Goal: Obtain resource: Obtain resource

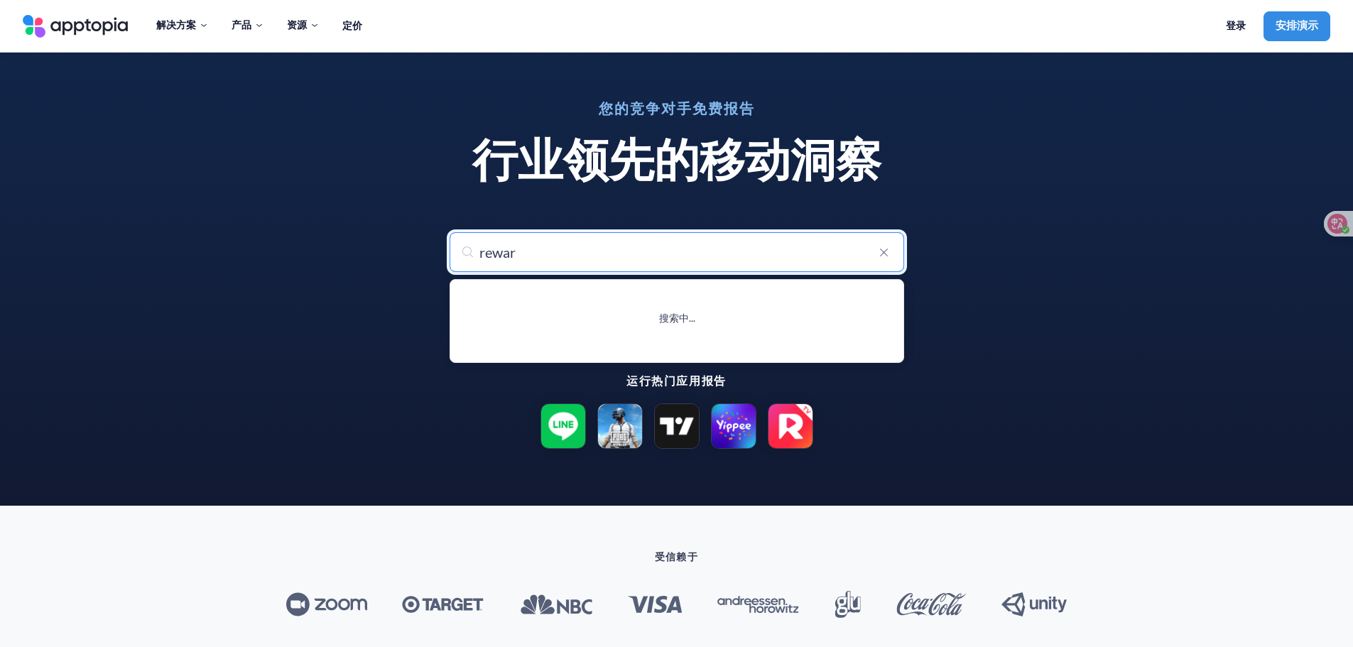
type input "reward"
type input "reward Get Robux"
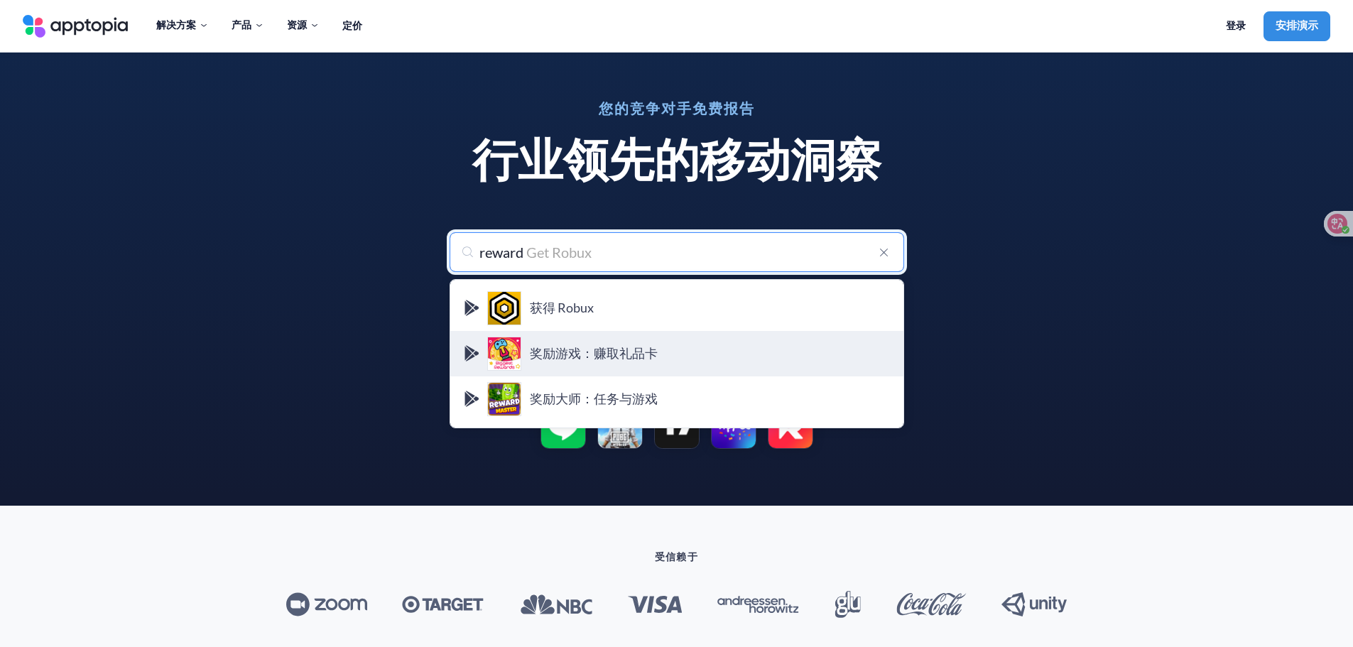
click at [613, 359] on font "奖励游戏：赚取礼品卡" at bounding box center [594, 353] width 128 height 16
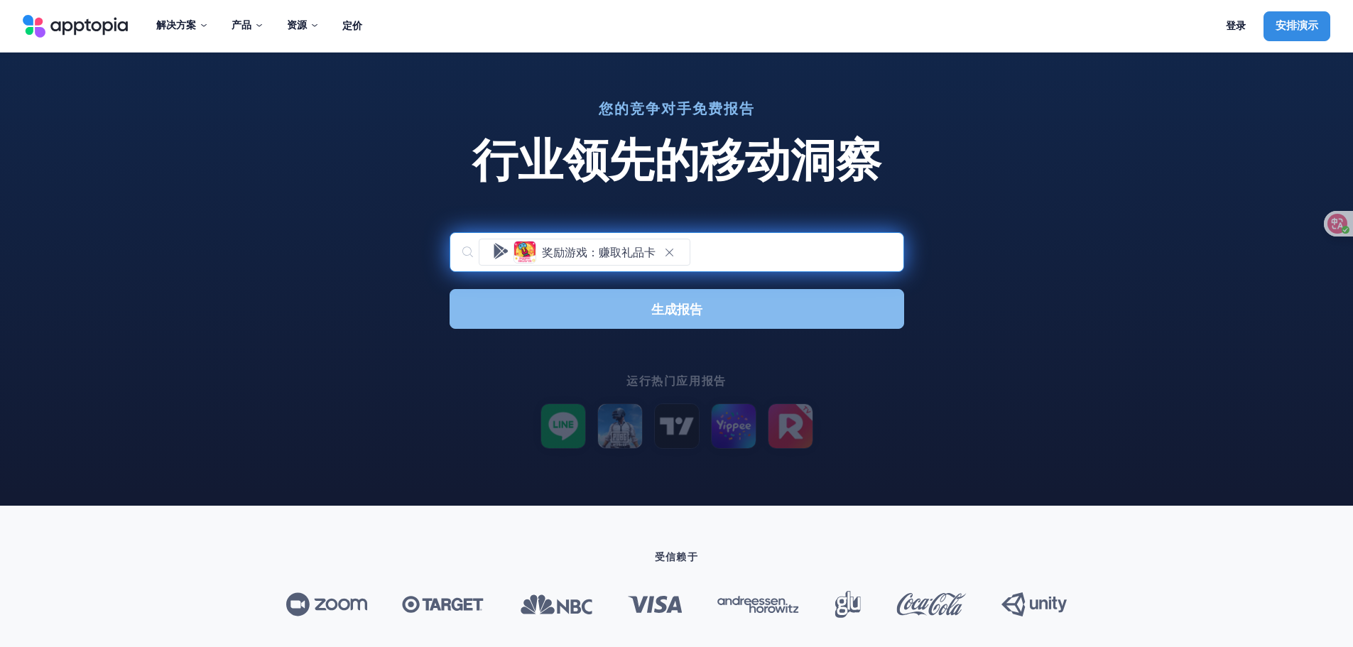
click at [828, 310] on button "生成报告" at bounding box center [676, 309] width 454 height 40
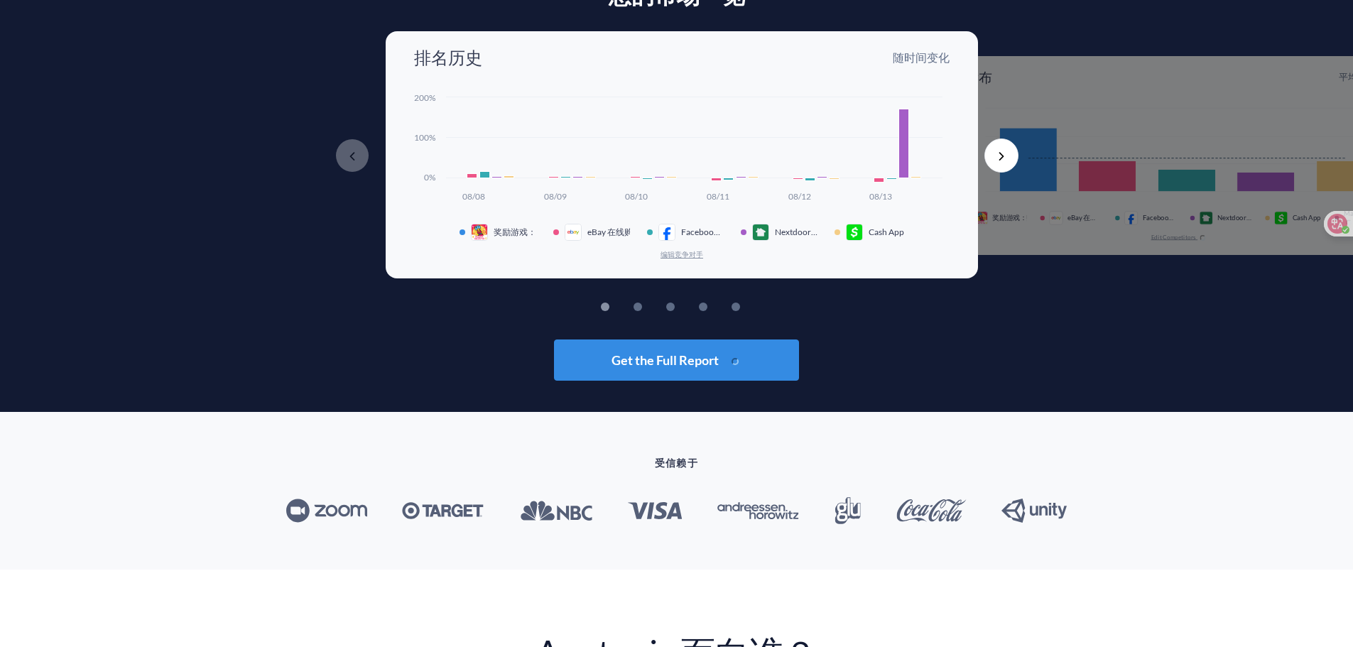
scroll to position [4, 0]
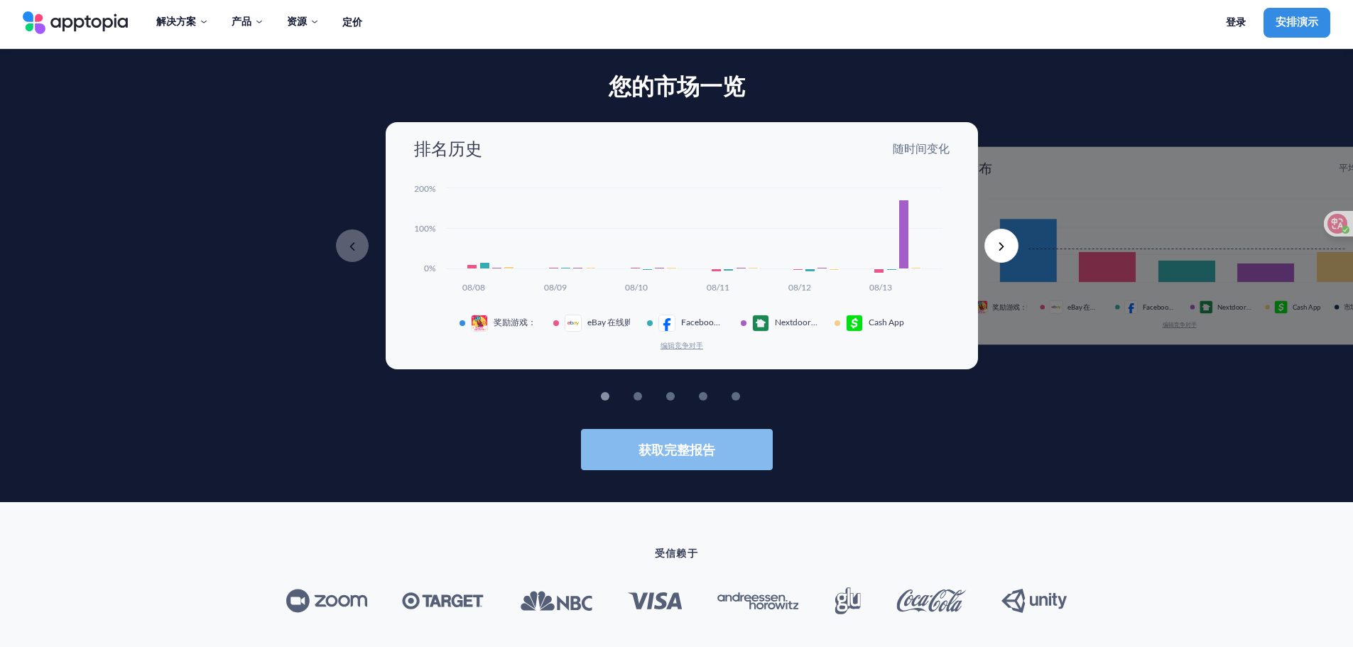
click at [675, 448] on font "获取完整报告" at bounding box center [676, 450] width 77 height 16
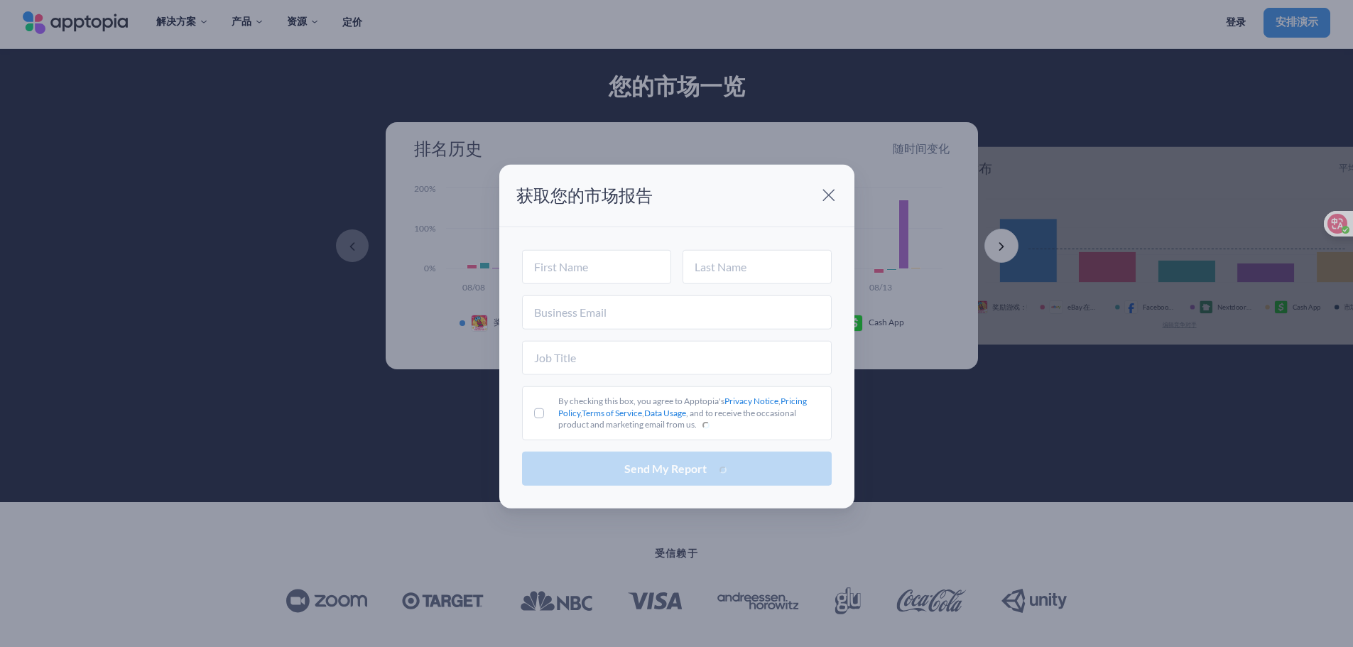
click at [826, 195] on span at bounding box center [828, 195] width 28 height 28
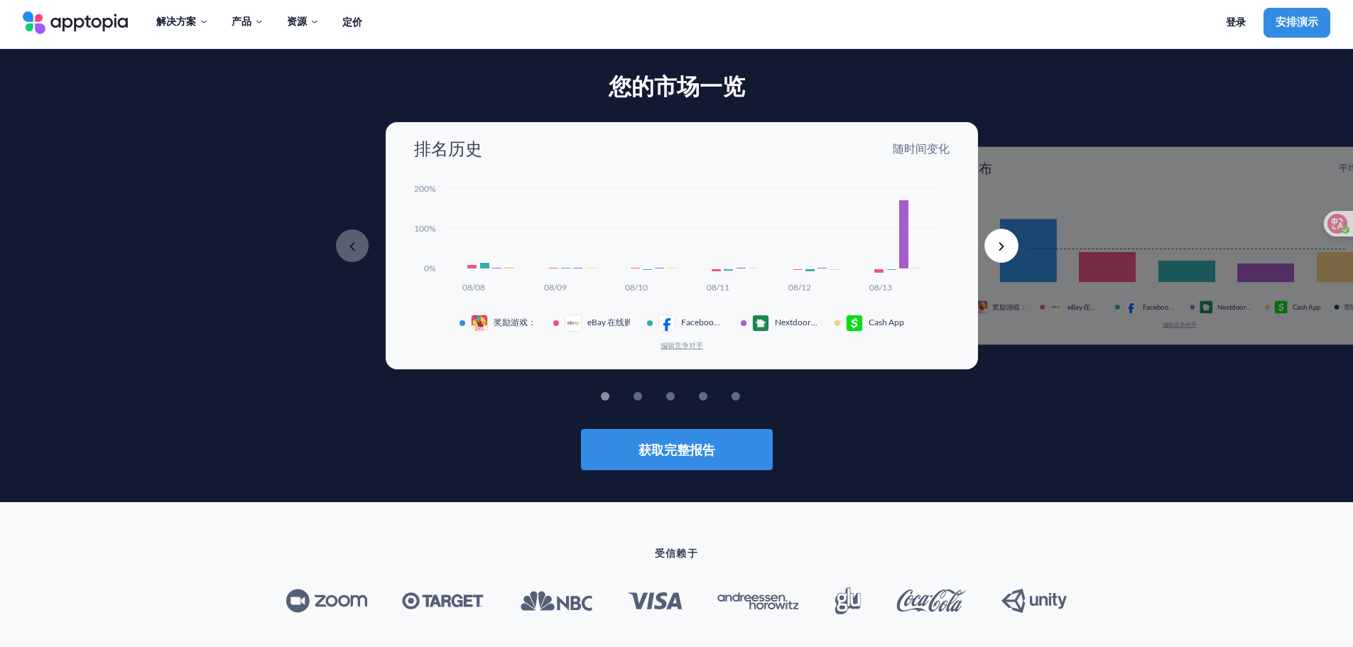
click at [655, 395] on button "2" at bounding box center [659, 396] width 9 height 9
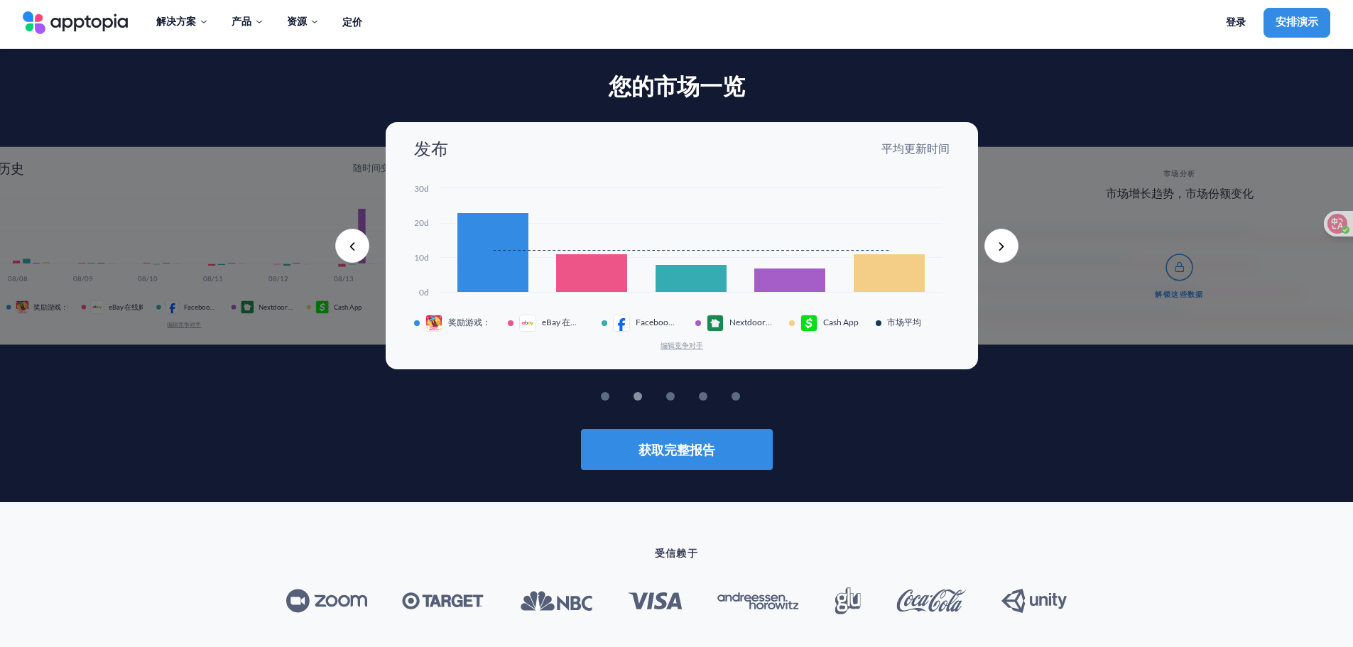
click at [687, 395] on button "3" at bounding box center [691, 396] width 9 height 9
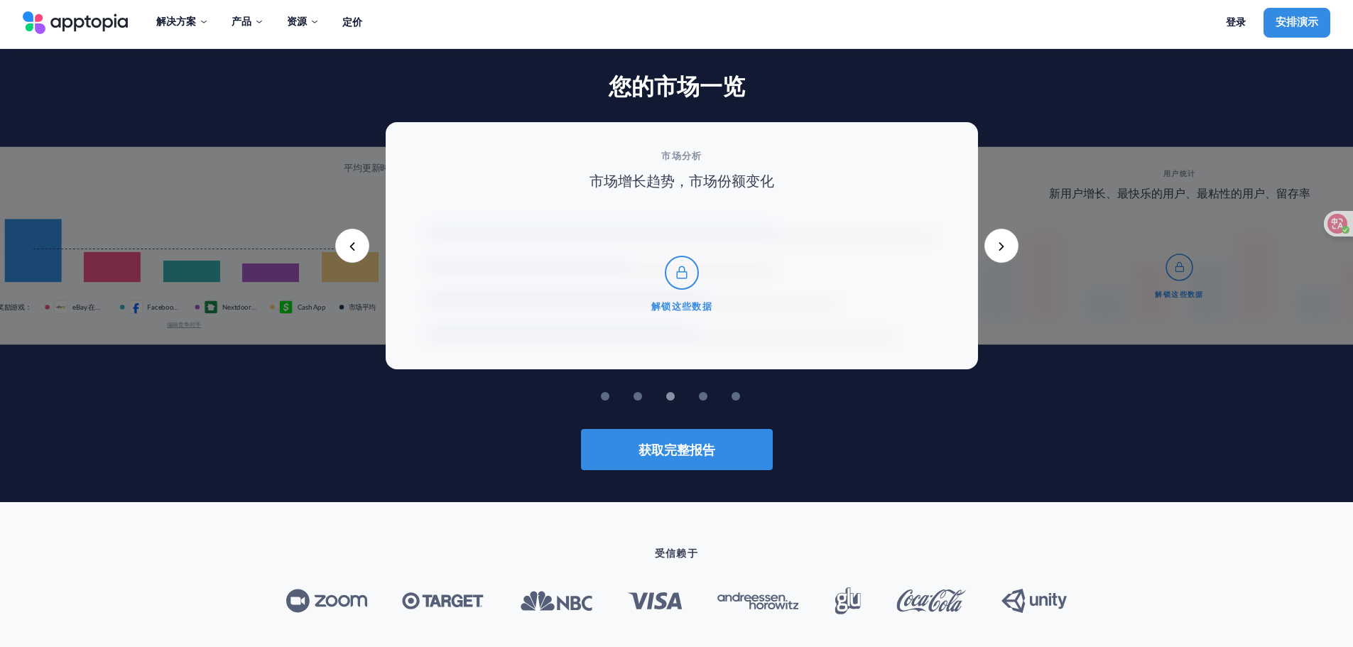
click at [706, 393] on li "4" at bounding box center [709, 396] width 21 height 9
click at [720, 393] on button "4" at bounding box center [724, 396] width 9 height 9
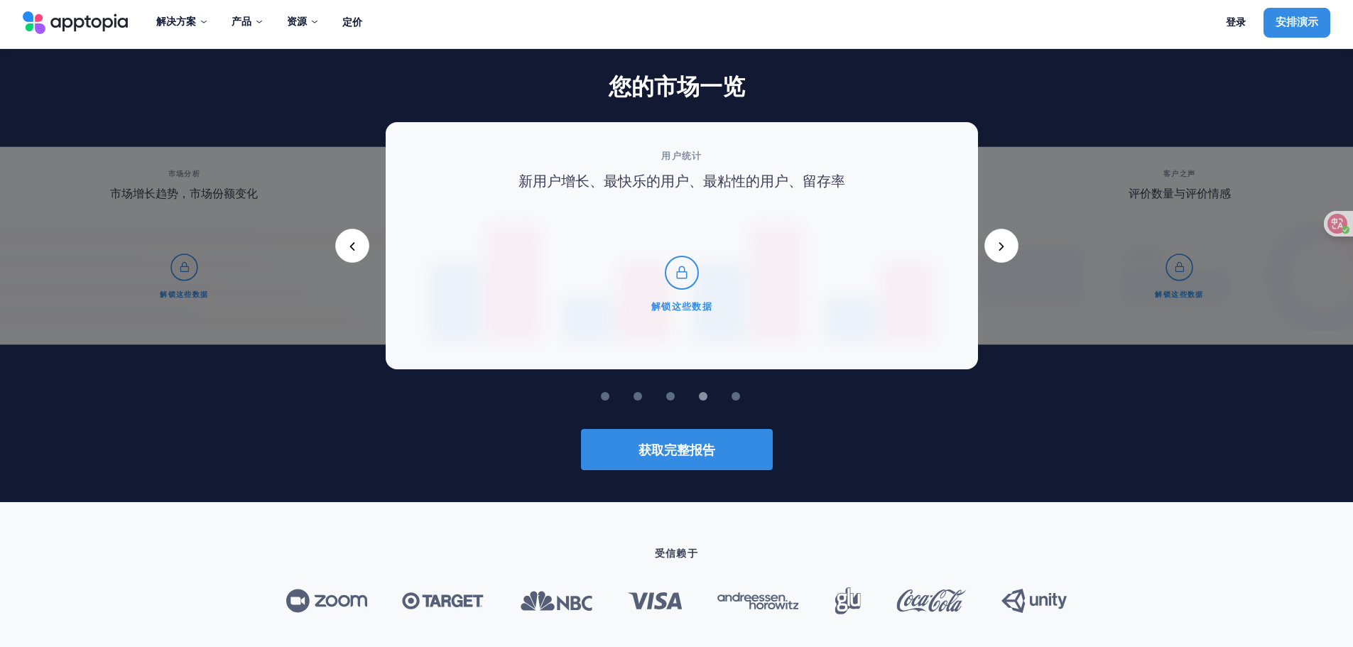
click at [753, 395] on button "5" at bounding box center [757, 396] width 9 height 9
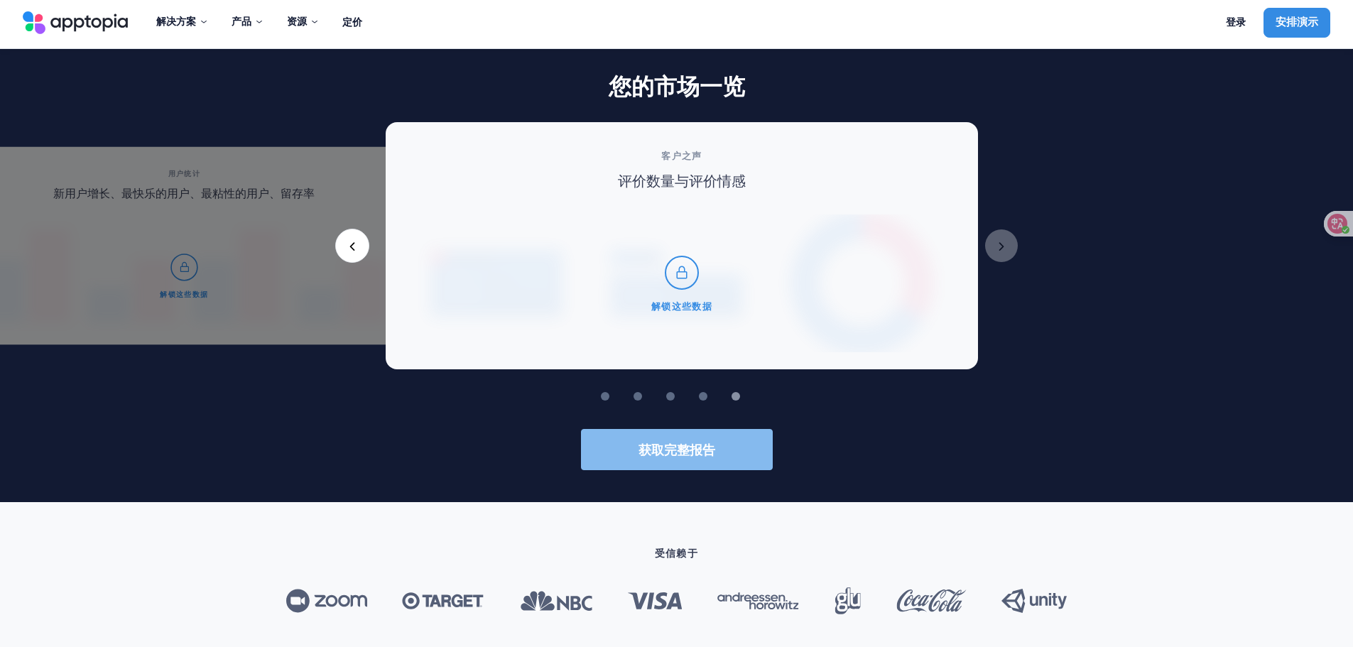
click at [712, 460] on button "获取完整报告" at bounding box center [677, 449] width 192 height 41
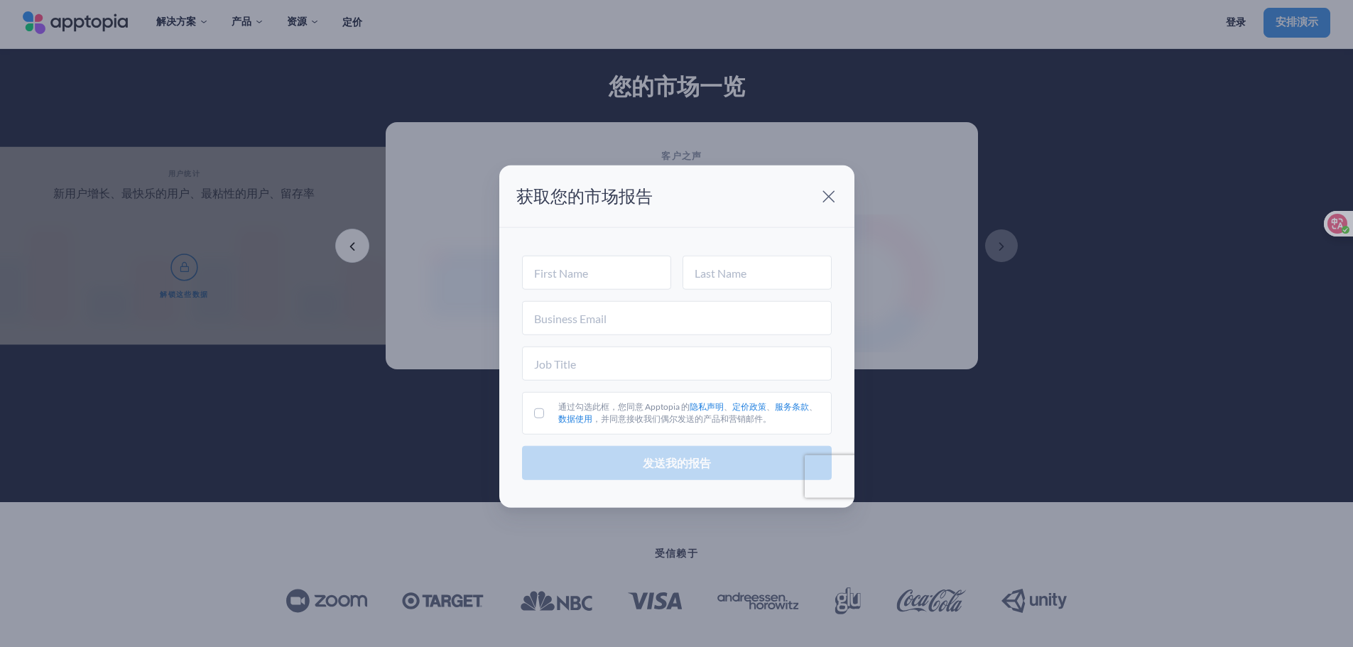
click at [821, 188] on span at bounding box center [828, 196] width 28 height 28
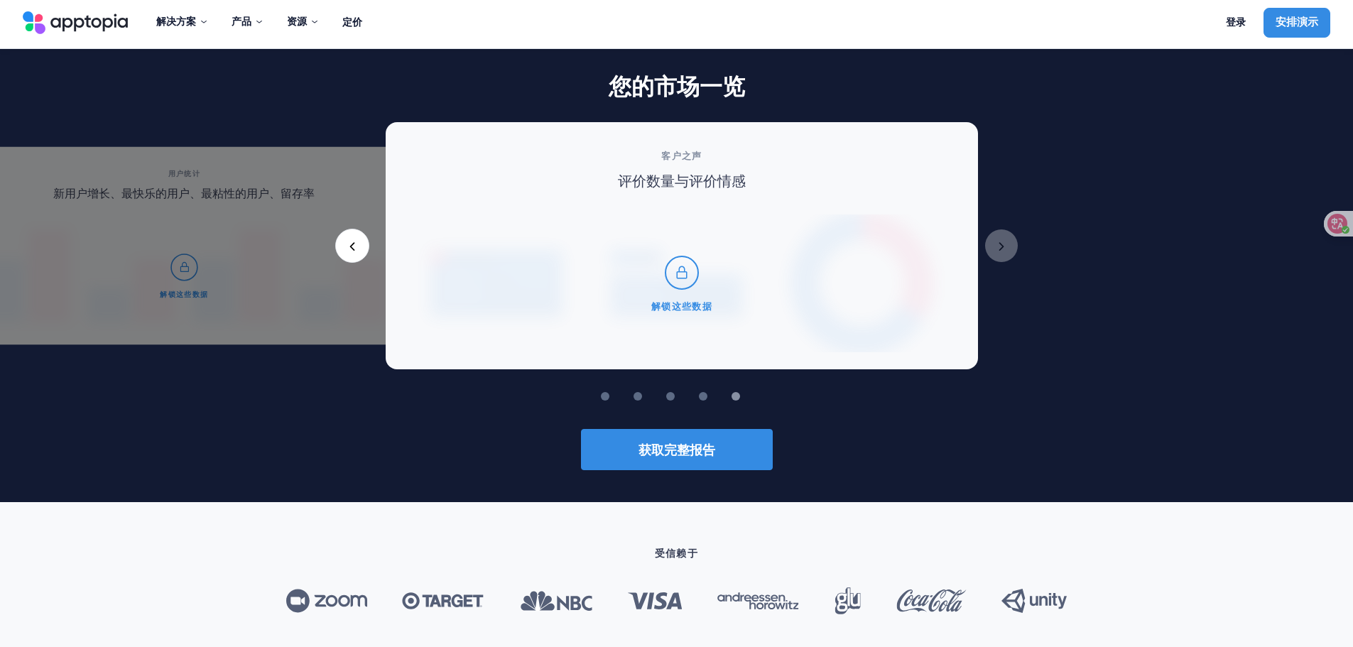
click at [1029, 307] on div "排名历史 随时间变化 Created with Highcharts 10.3.3 08/08 08/09 08/10 08/11 08/12 08/13 0…" at bounding box center [1212, 228] width 6390 height 213
click at [951, 353] on div "客户之声 评价数量与评价情感 解锁这些数据" at bounding box center [686, 245] width 592 height 247
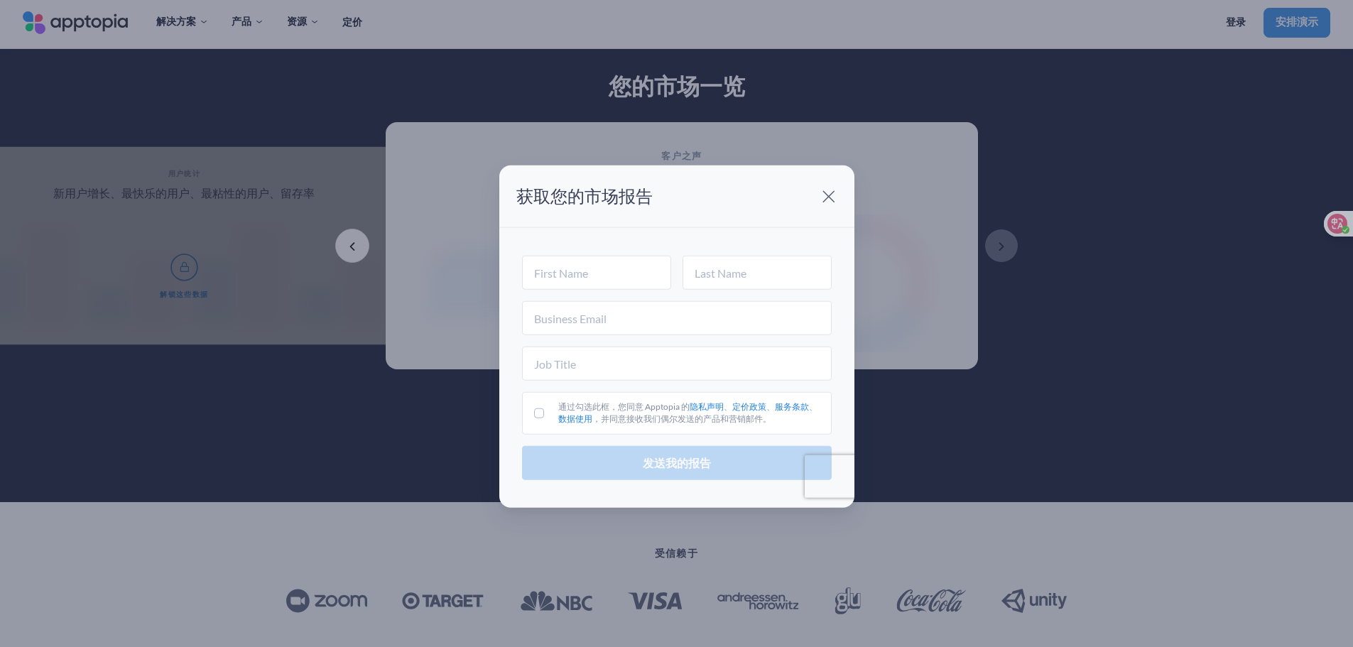
click at [834, 199] on span at bounding box center [828, 196] width 28 height 28
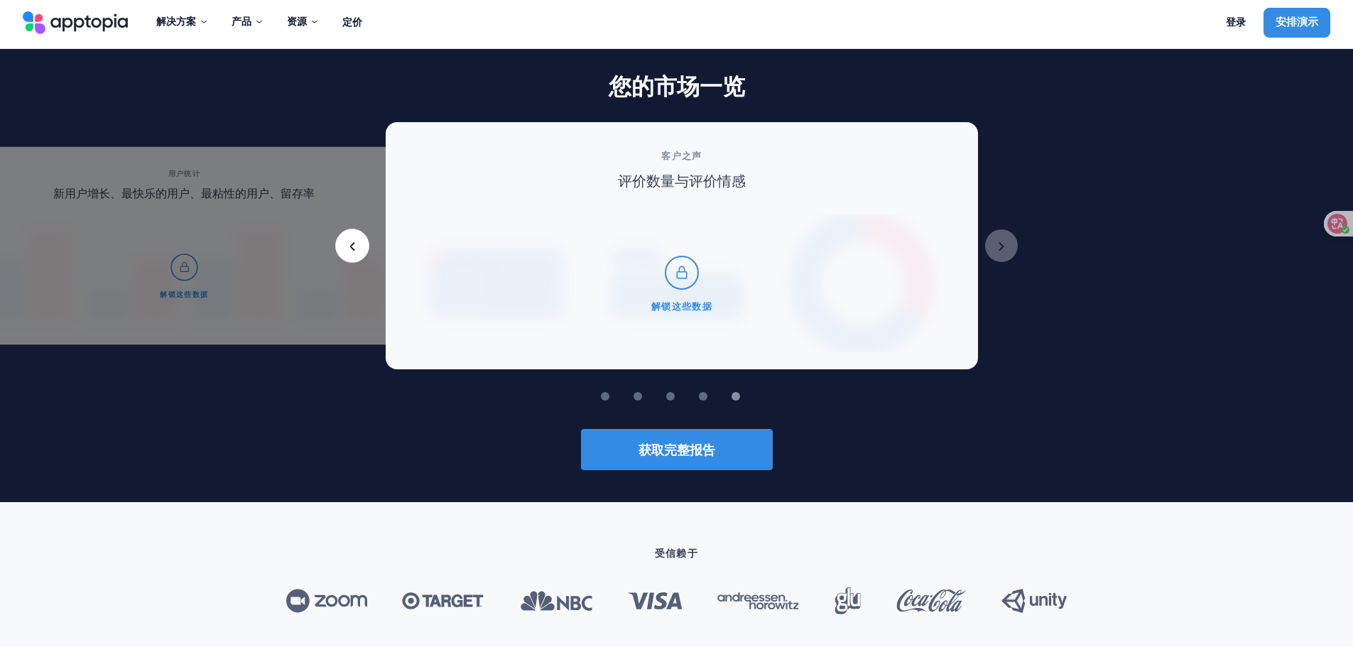
click at [346, 244] on button "上一个" at bounding box center [352, 246] width 34 height 34
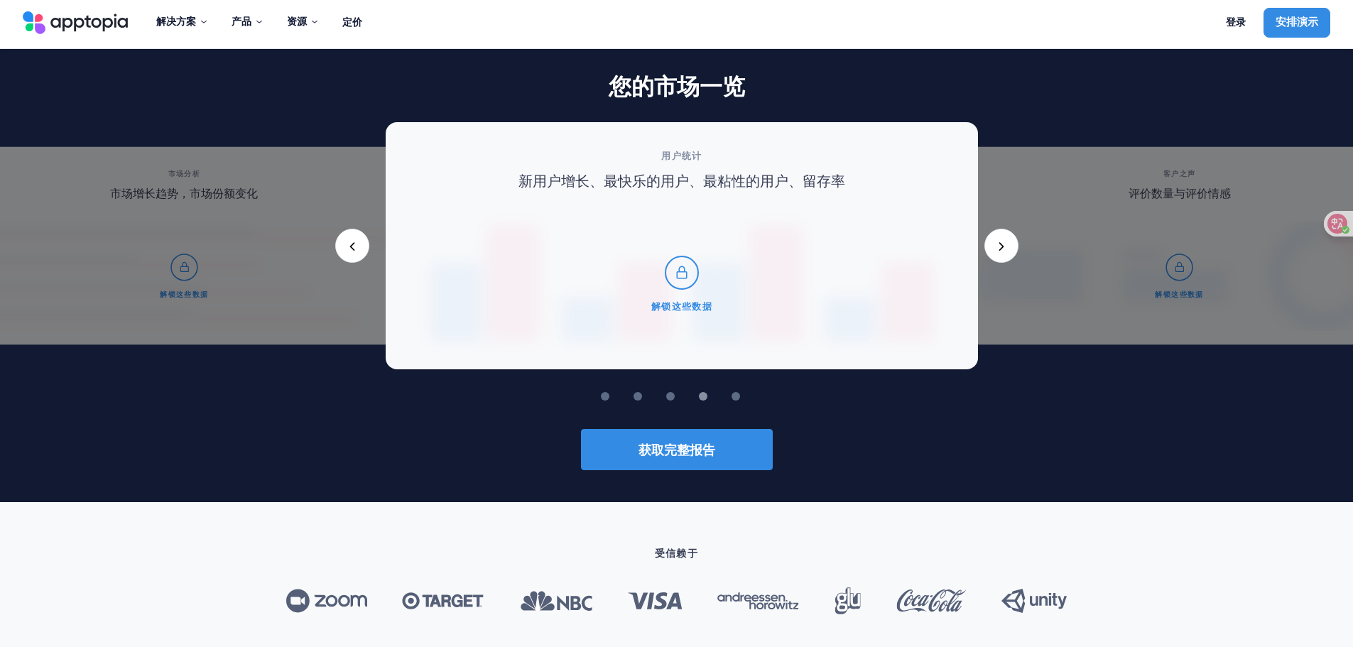
click at [349, 244] on button "上一个" at bounding box center [352, 246] width 34 height 34
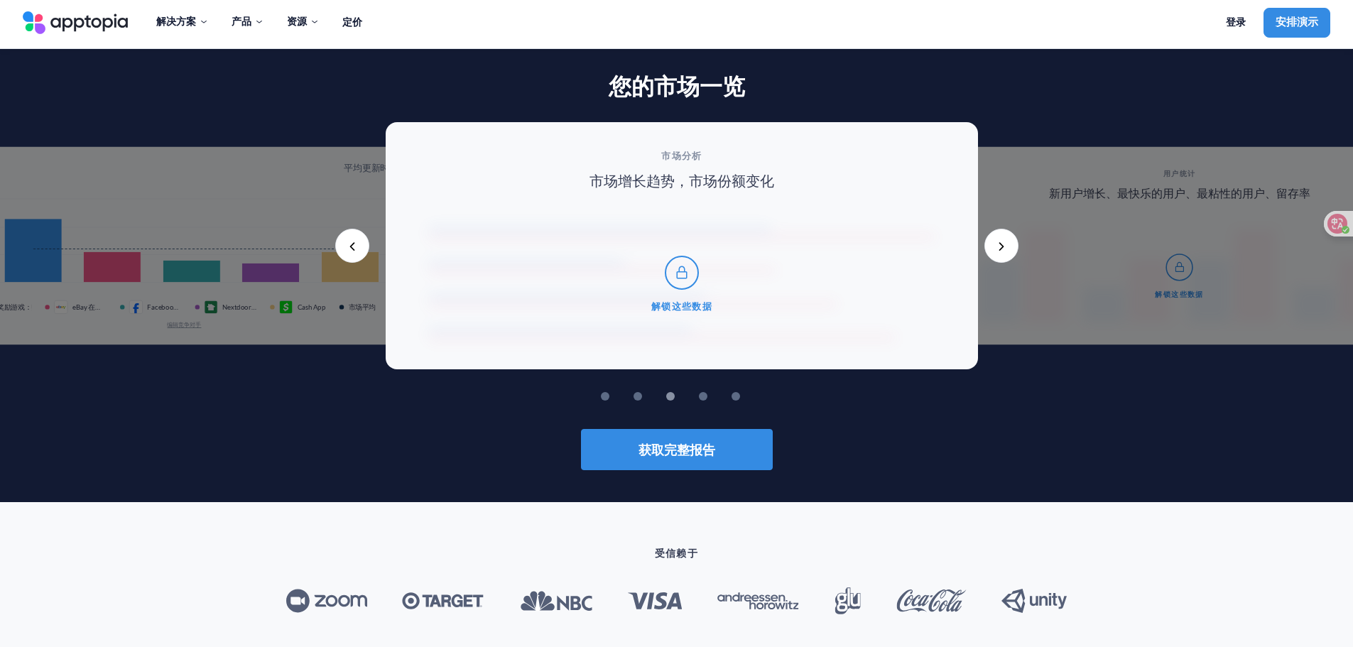
click at [349, 244] on button "上一个" at bounding box center [352, 246] width 34 height 34
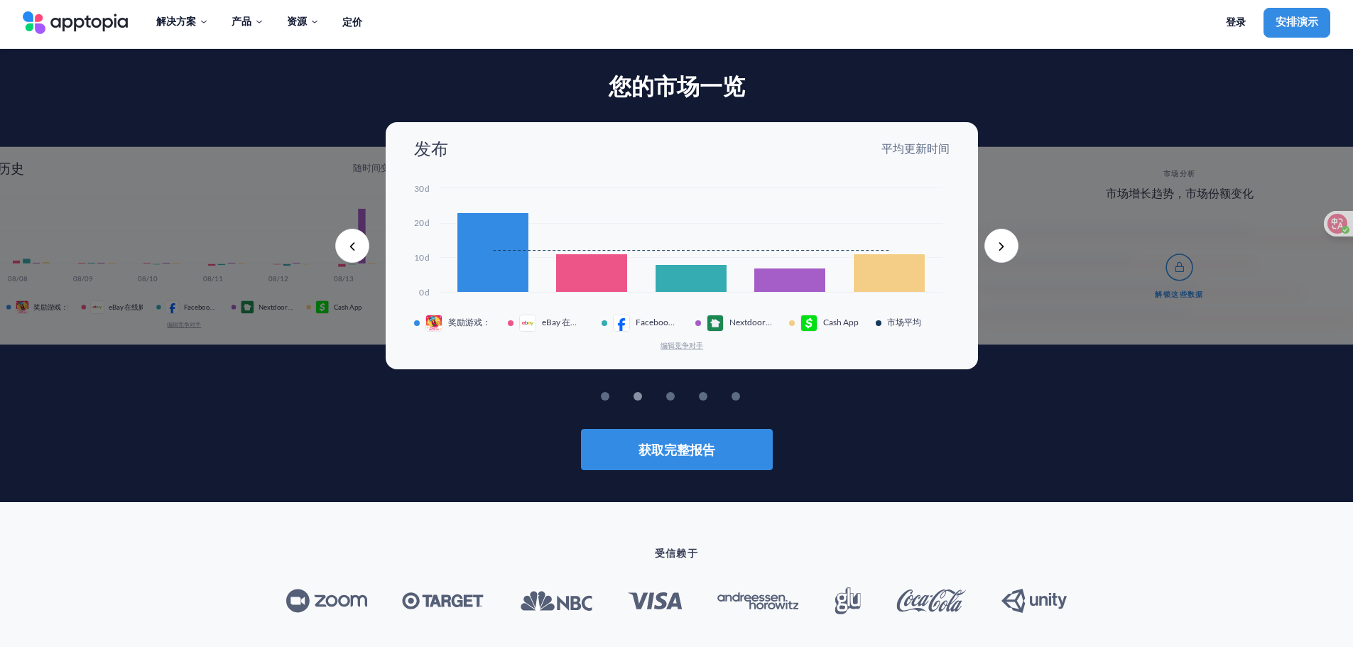
click at [351, 244] on button "上一个" at bounding box center [352, 246] width 34 height 34
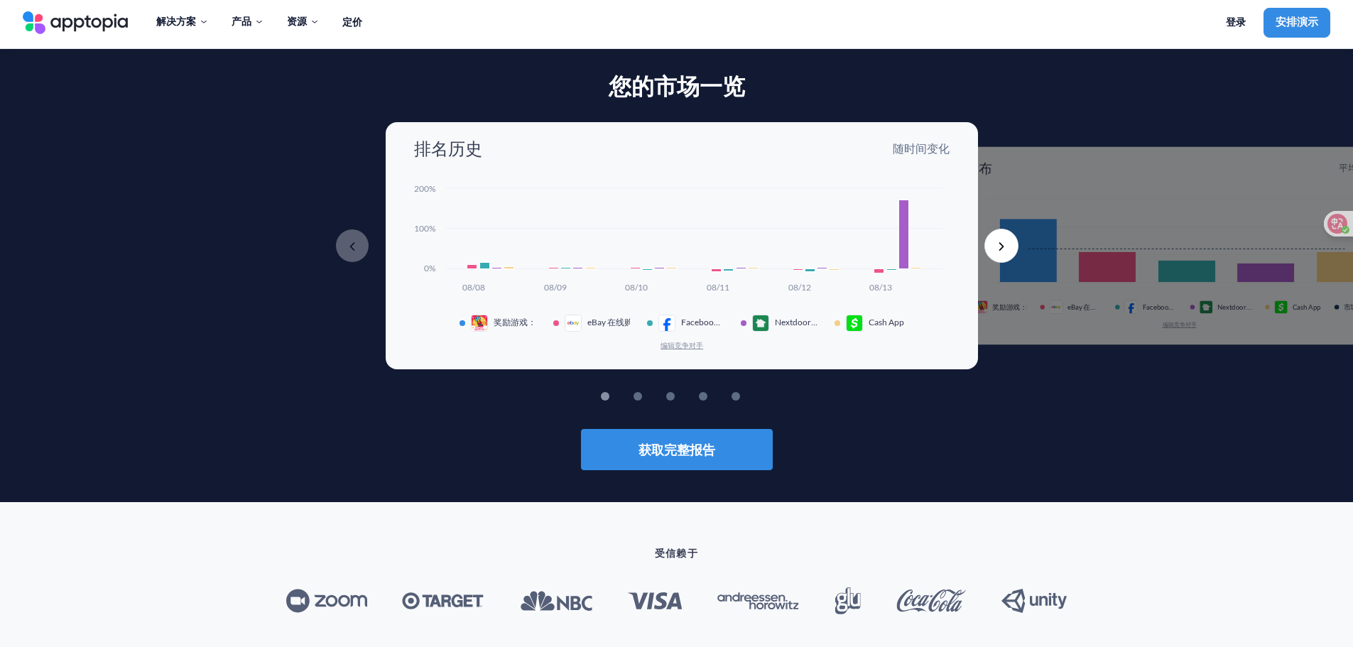
click at [224, 212] on div "排名历史 随时间变化 Created with Highcharts 10.3.3 08/08 08/09 08/10 08/11 08/12 08/13 0…" at bounding box center [676, 245] width 1353 height 247
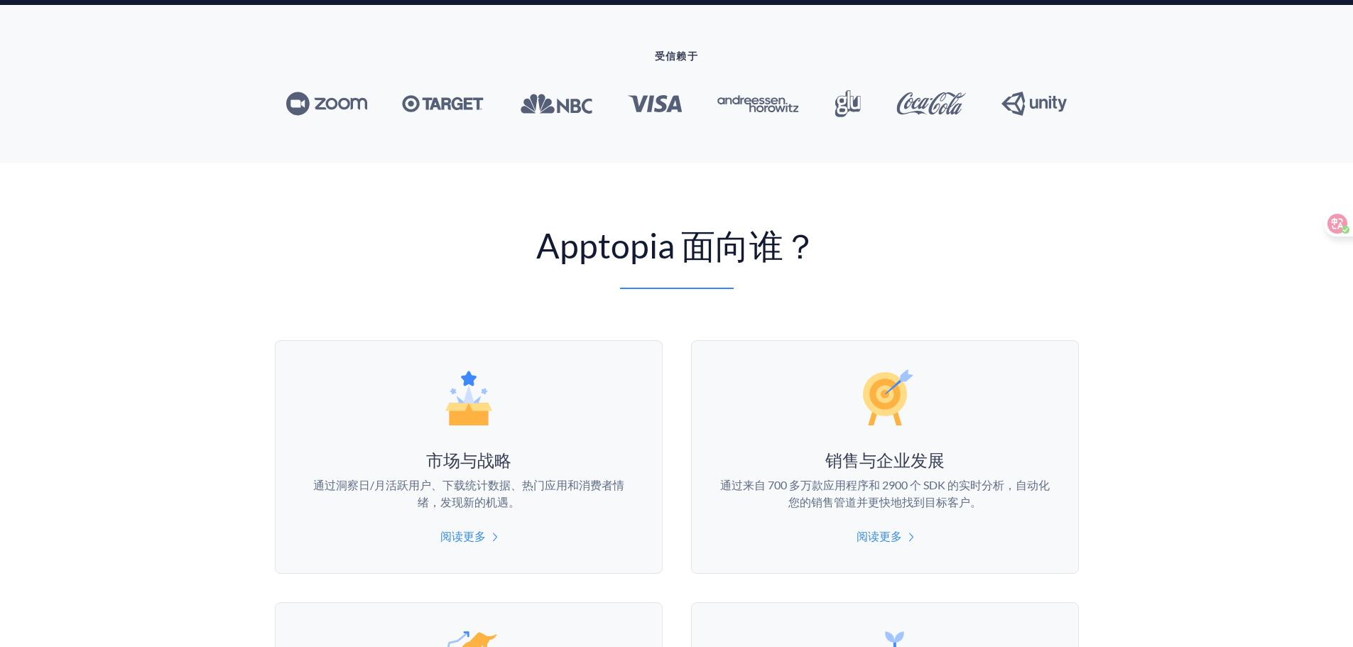
scroll to position [714, 0]
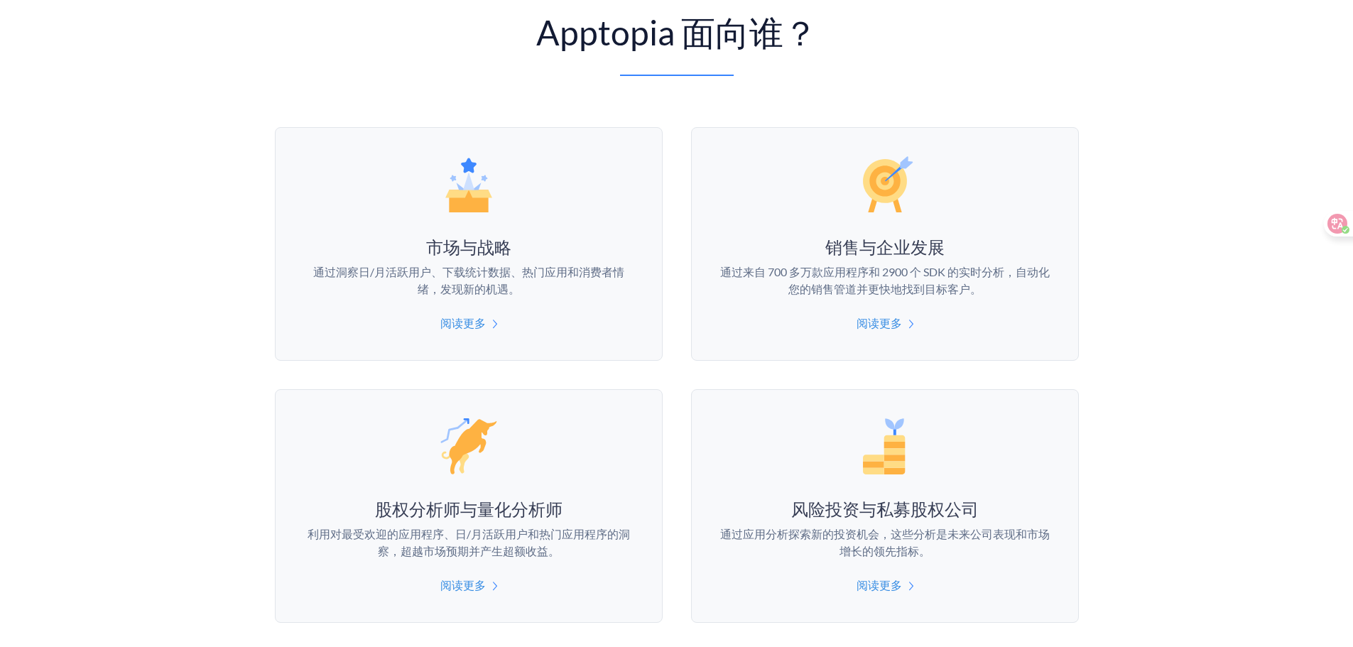
click at [471, 331] on p "阅读更多" at bounding box center [468, 323] width 329 height 17
click at [435, 319] on p "阅读更多" at bounding box center [468, 323] width 329 height 17
click at [454, 324] on font "阅读更多" at bounding box center [462, 322] width 45 height 13
